Goal: Information Seeking & Learning: Learn about a topic

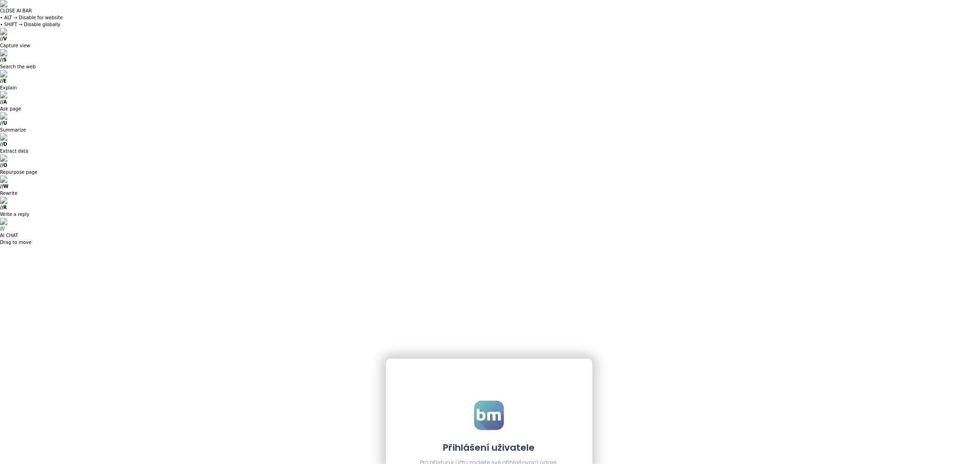
type input "**********"
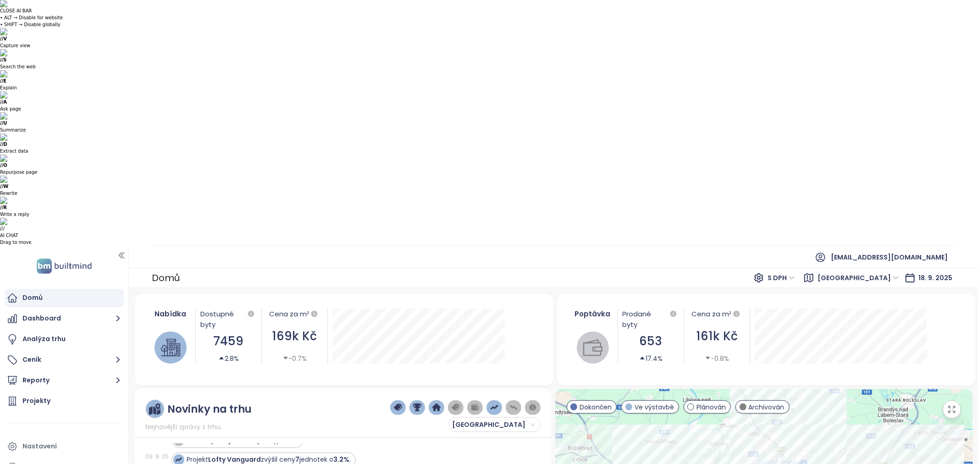
scroll to position [407, 0]
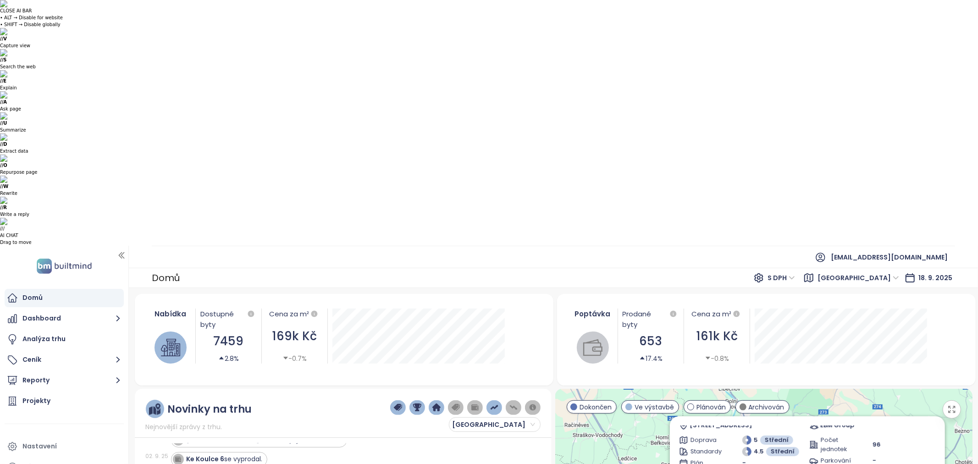
scroll to position [0, 0]
drag, startPoint x: 923, startPoint y: 186, endPoint x: 828, endPoint y: 364, distance: 202.0
click at [929, 430] on icon at bounding box center [931, 432] width 5 height 5
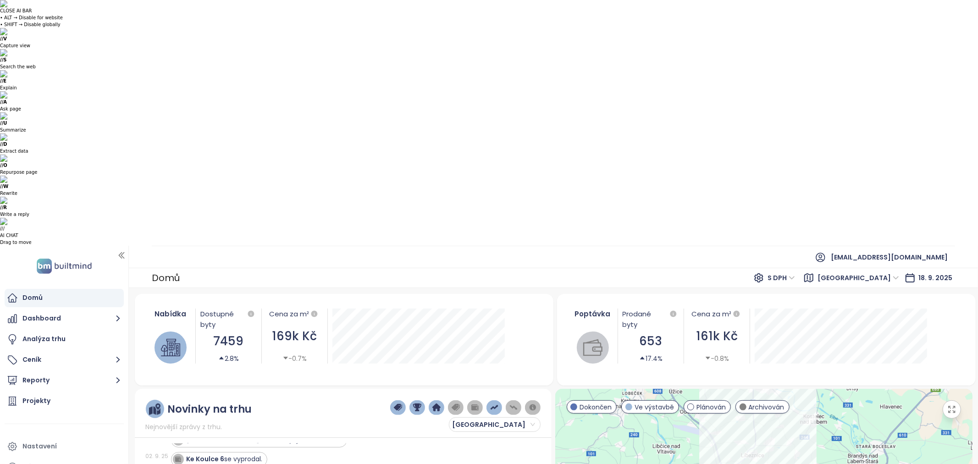
drag, startPoint x: 827, startPoint y: 375, endPoint x: 826, endPoint y: 204, distance: 171.4
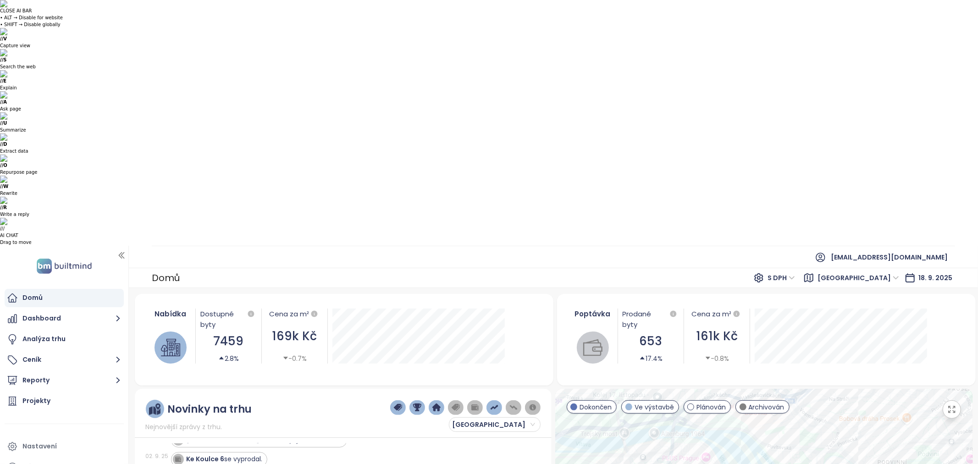
drag, startPoint x: 752, startPoint y: 286, endPoint x: 778, endPoint y: 282, distance: 25.9
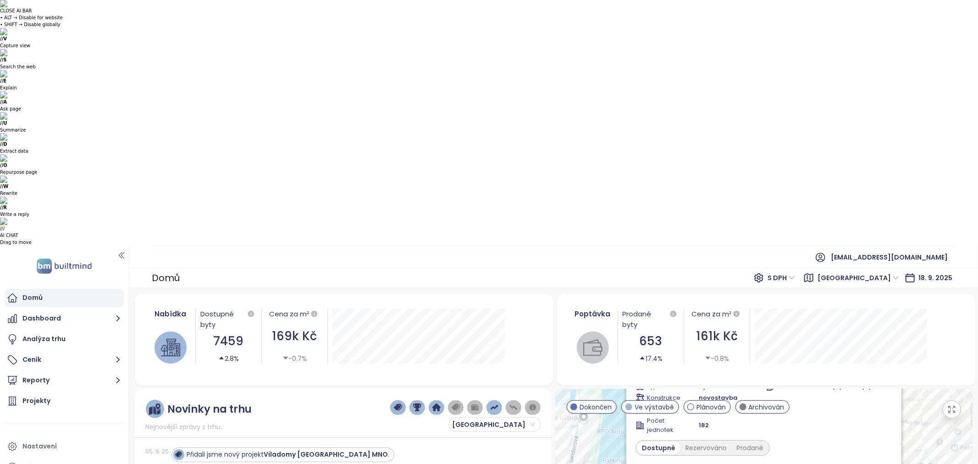
scroll to position [356, 0]
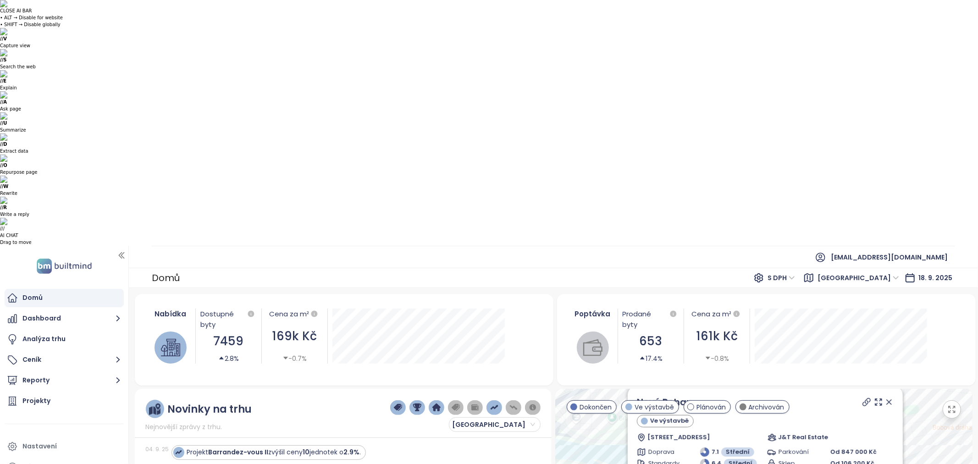
drag, startPoint x: 856, startPoint y: 303, endPoint x: 777, endPoint y: 420, distance: 141.0
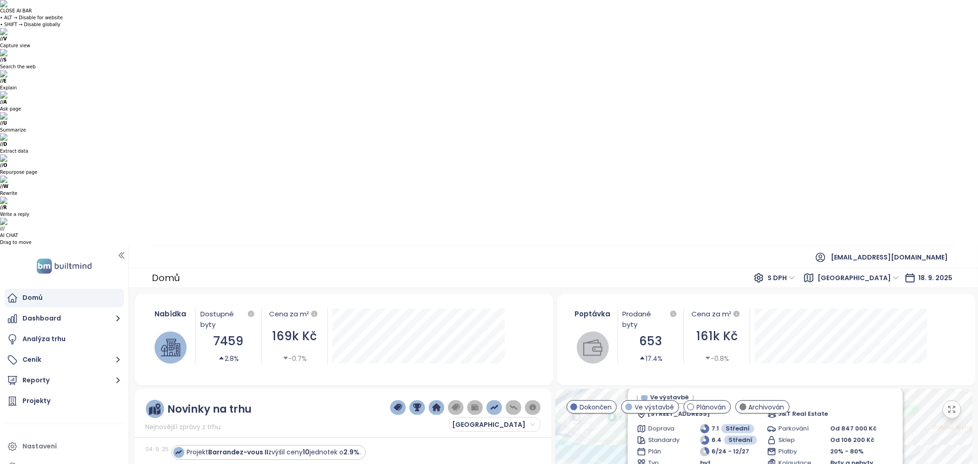
scroll to position [0, 0]
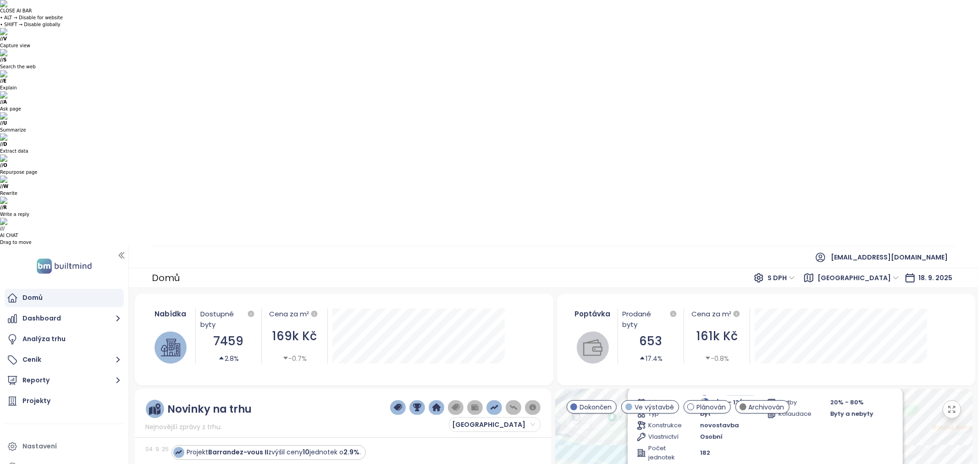
scroll to position [81, 0]
click at [707, 461] on div "Rezervováno" at bounding box center [704, 467] width 51 height 13
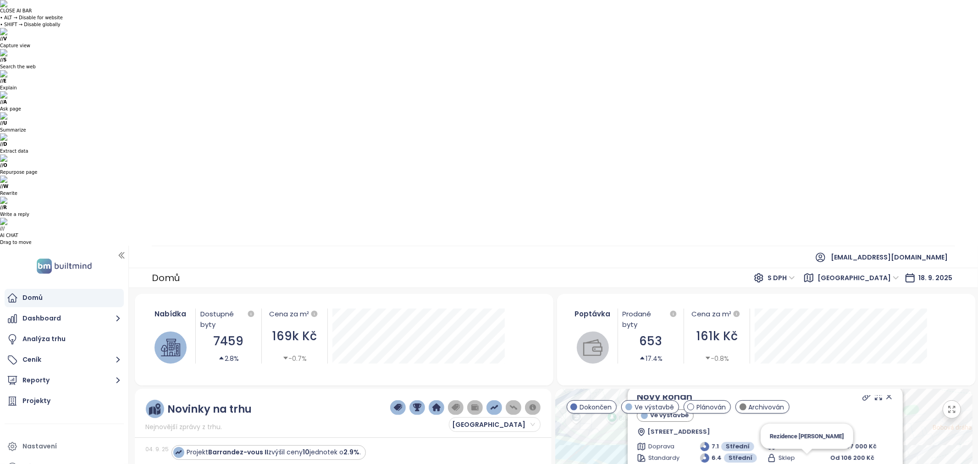
scroll to position [4, 0]
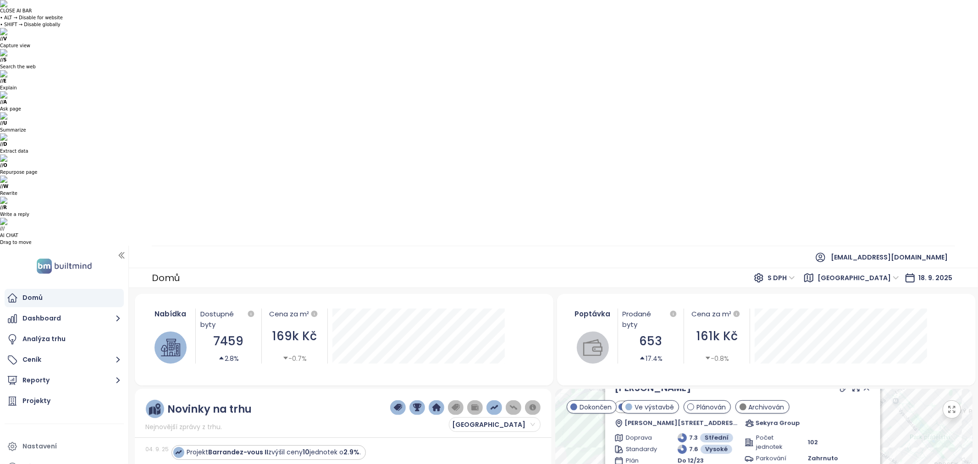
drag, startPoint x: 893, startPoint y: 276, endPoint x: 826, endPoint y: 388, distance: 131.0
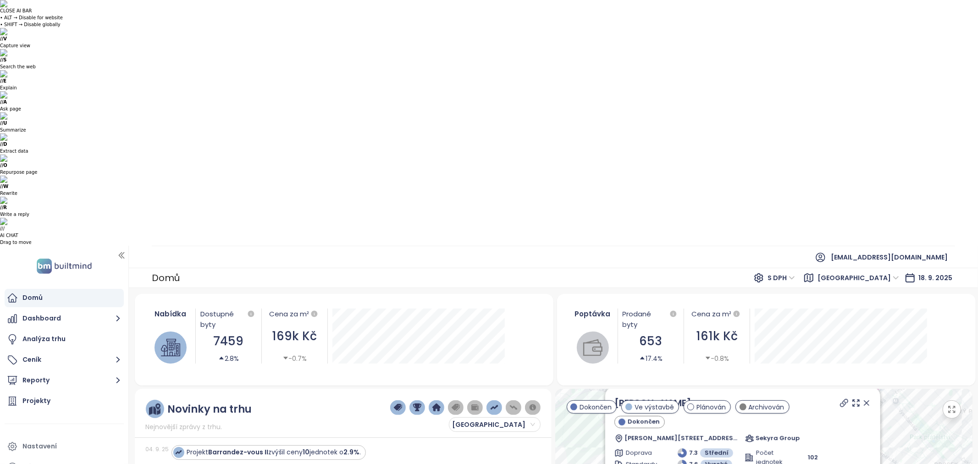
click at [867, 398] on icon at bounding box center [866, 402] width 9 height 9
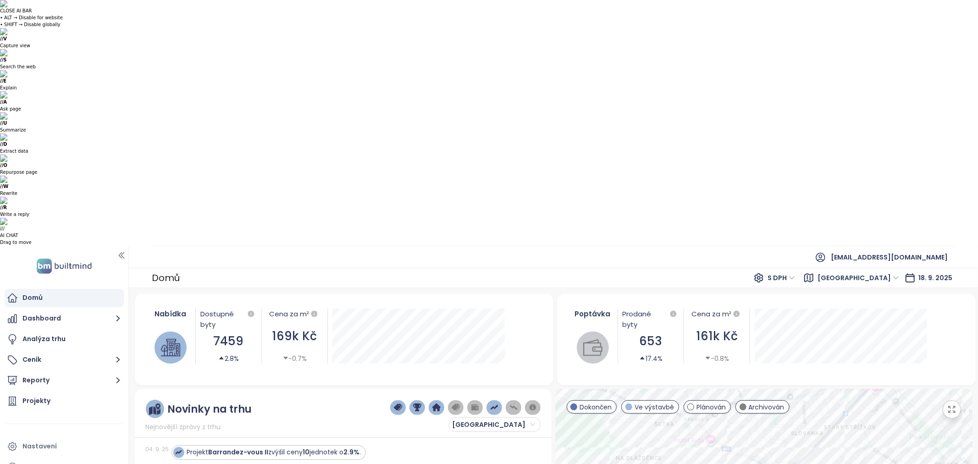
drag, startPoint x: 799, startPoint y: 314, endPoint x: 796, endPoint y: 292, distance: 21.8
drag, startPoint x: 757, startPoint y: 333, endPoint x: 763, endPoint y: 284, distance: 49.4
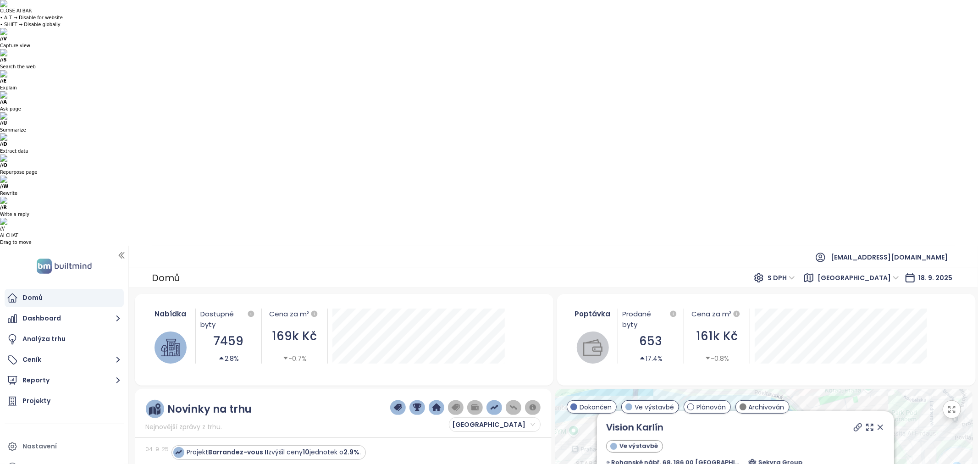
drag, startPoint x: 737, startPoint y: 294, endPoint x: 697, endPoint y: 420, distance: 131.9
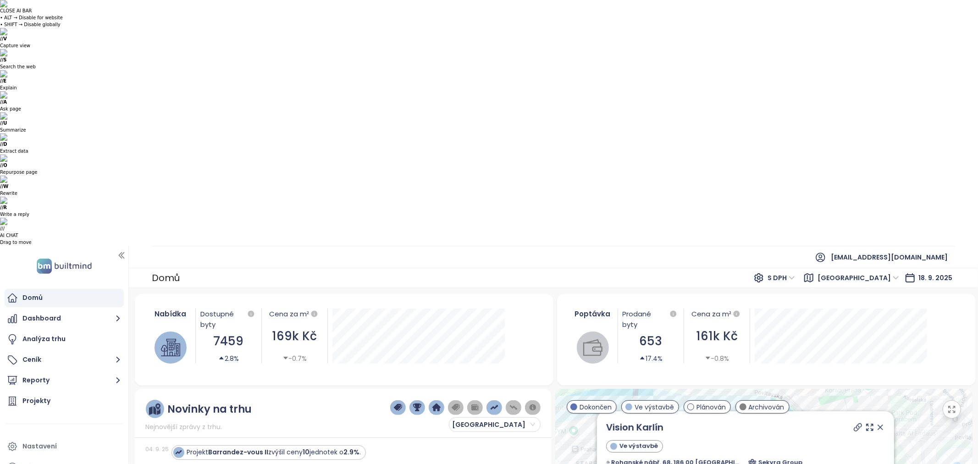
click at [876, 423] on icon at bounding box center [880, 427] width 9 height 9
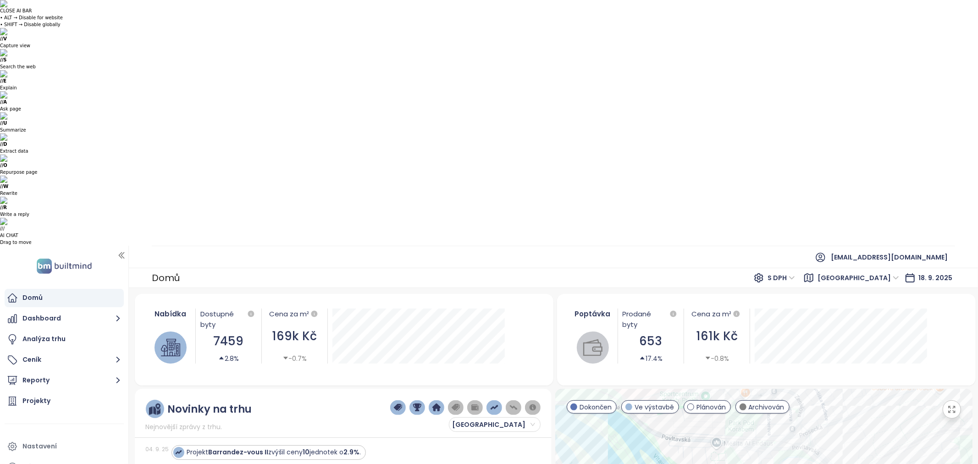
drag, startPoint x: 885, startPoint y: 338, endPoint x: 725, endPoint y: 305, distance: 163.7
click at [640, 402] on span "Ve výstavbě" at bounding box center [653, 407] width 39 height 10
click at [693, 403] on span at bounding box center [690, 406] width 7 height 7
click at [758, 402] on span "Archivován" at bounding box center [767, 407] width 36 height 10
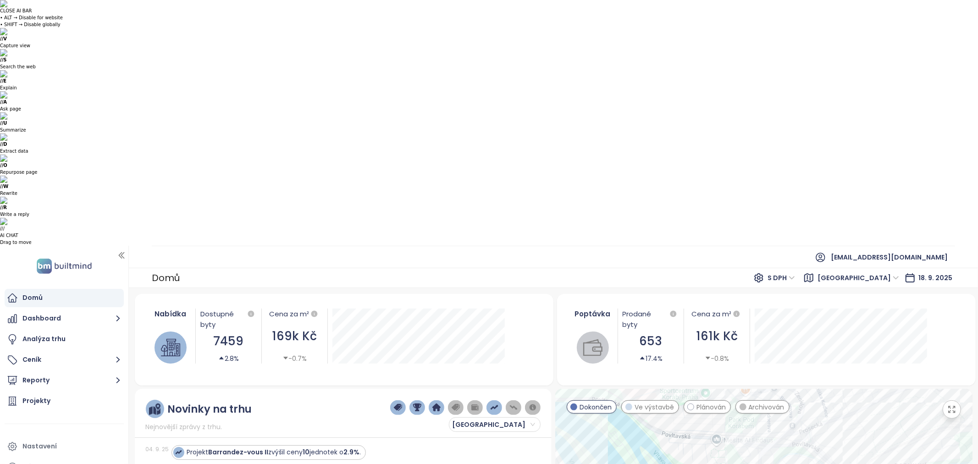
click at [593, 402] on span "Dokončen" at bounding box center [595, 407] width 32 height 10
click at [643, 402] on span "Ve výstavbě" at bounding box center [653, 407] width 39 height 10
click at [700, 402] on span "Plánován" at bounding box center [710, 407] width 29 height 10
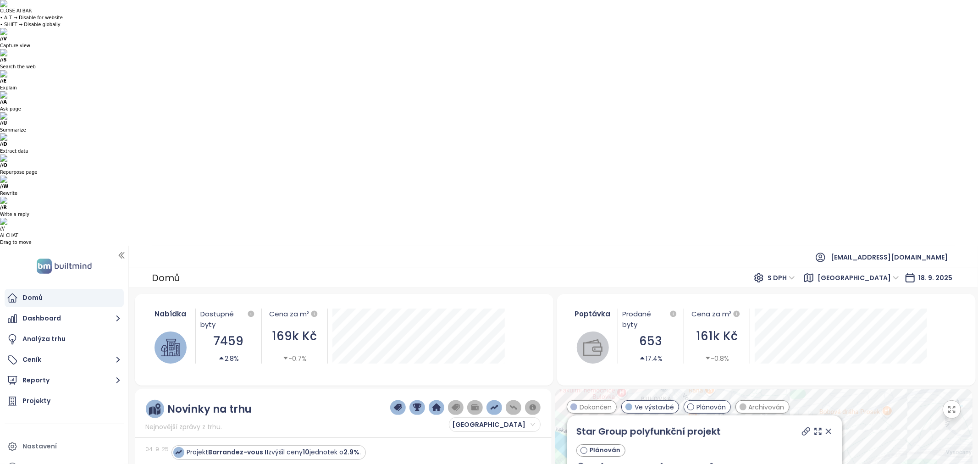
drag, startPoint x: 925, startPoint y: 312, endPoint x: 864, endPoint y: 445, distance: 145.6
click at [824, 427] on icon at bounding box center [828, 431] width 9 height 9
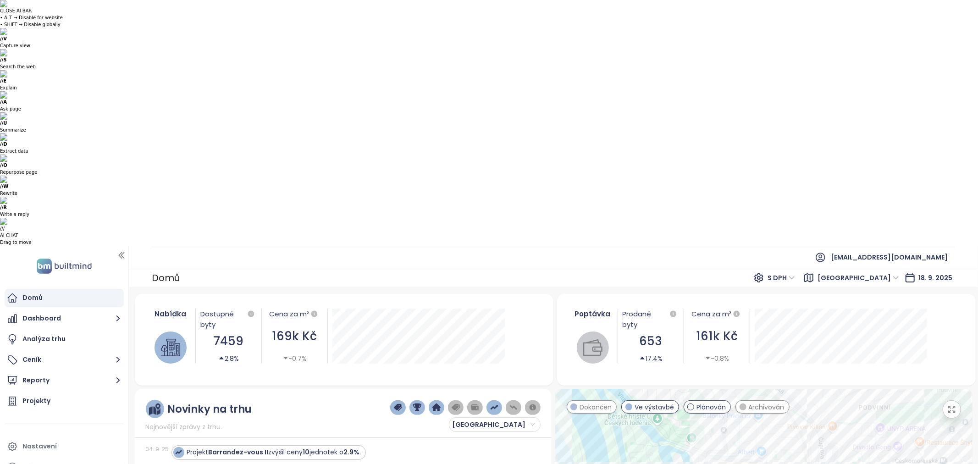
drag, startPoint x: 744, startPoint y: 399, endPoint x: 761, endPoint y: 313, distance: 87.9
